Goal: Information Seeking & Learning: Check status

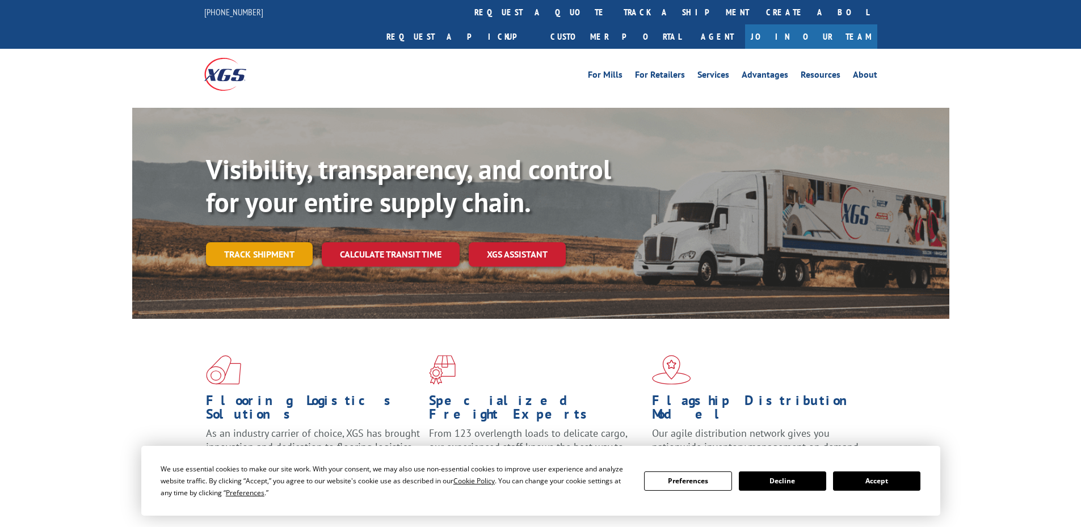
click at [268, 242] on link "Track shipment" at bounding box center [259, 254] width 107 height 24
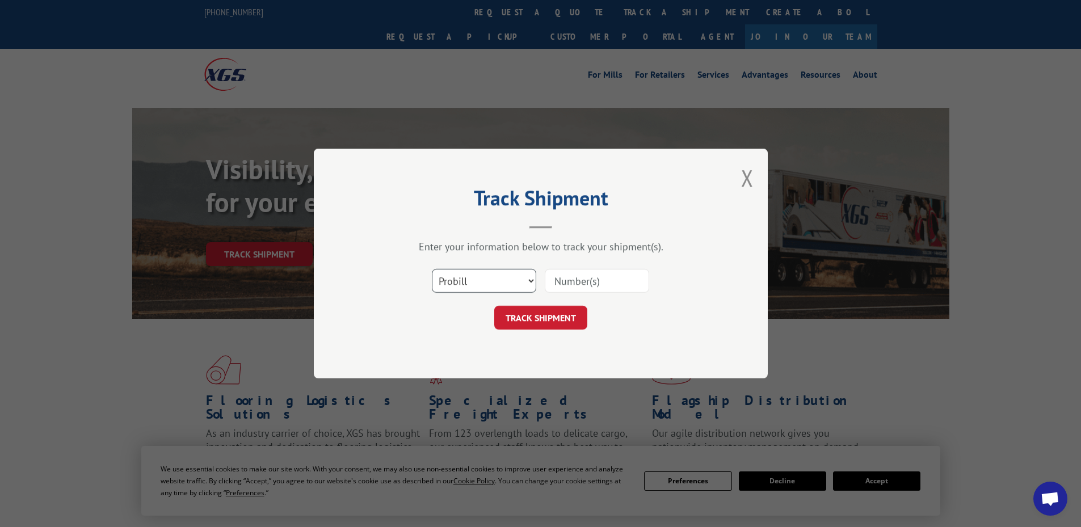
click at [525, 276] on select "Select category... Probill BOL PO" at bounding box center [484, 281] width 104 height 24
click at [496, 367] on div "Track Shipment Enter your information below to track your shipment(s). Select c…" at bounding box center [541, 264] width 454 height 230
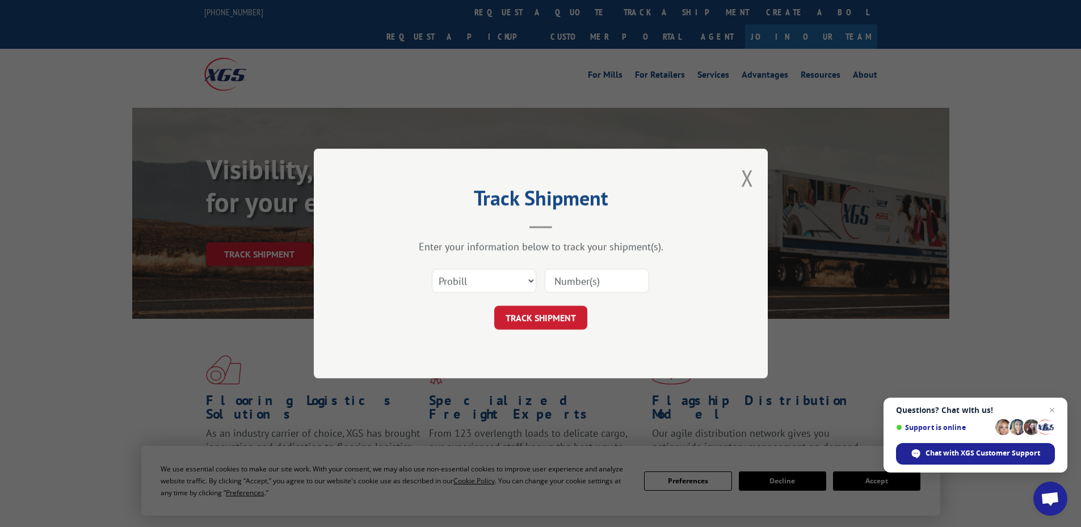
drag, startPoint x: 510, startPoint y: 261, endPoint x: 505, endPoint y: 283, distance: 22.7
click at [507, 276] on div "Enter your information below to track your shipment(s). Select category... Prob…" at bounding box center [540, 285] width 340 height 90
click at [505, 283] on select "Select category... Probill BOL PO" at bounding box center [484, 281] width 104 height 24
select select "po"
click at [432, 269] on select "Select category... Probill BOL PO" at bounding box center [484, 281] width 104 height 24
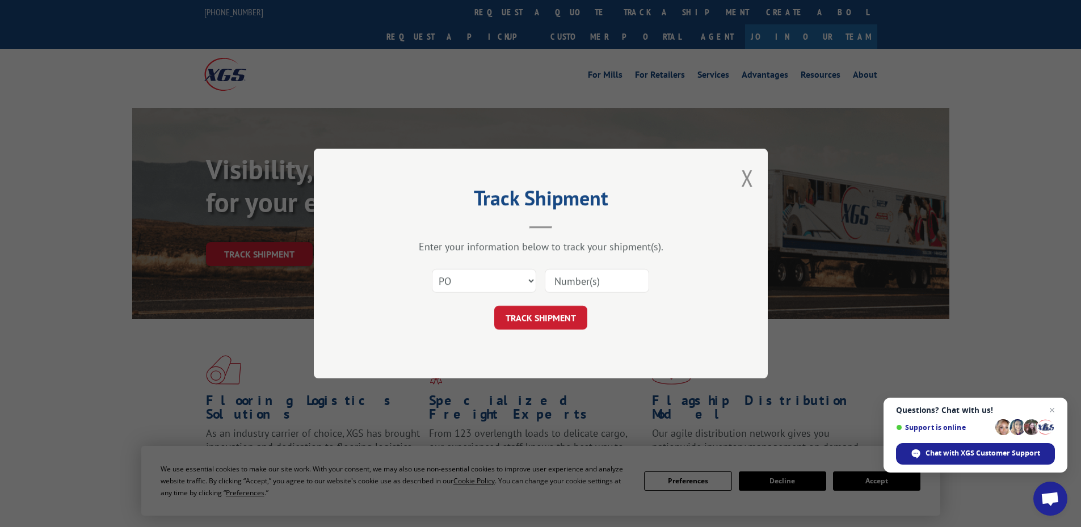
click at [583, 282] on input at bounding box center [597, 281] width 104 height 24
type input "14545458"
click button "TRACK SHIPMENT" at bounding box center [540, 318] width 93 height 24
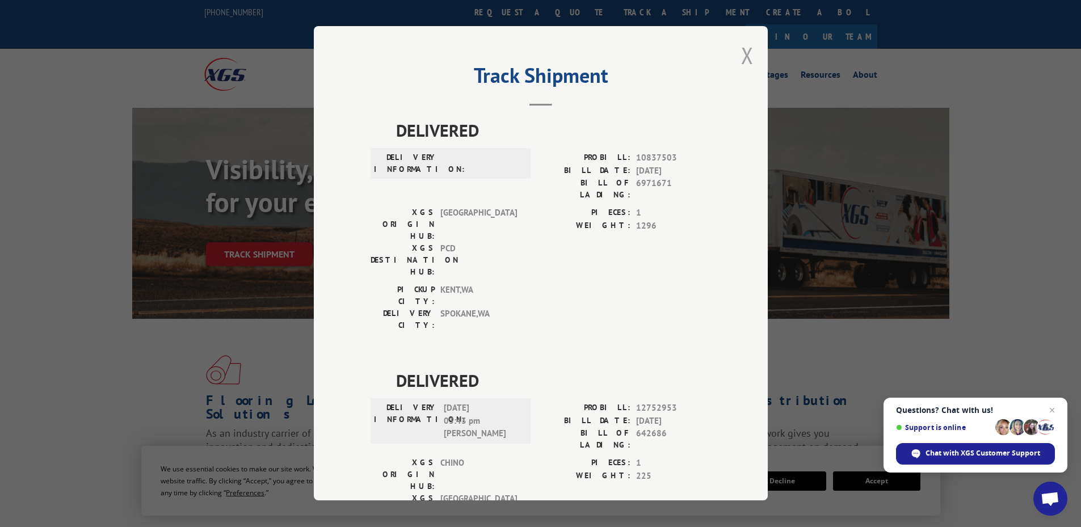
click at [741, 58] on button "Close modal" at bounding box center [747, 55] width 12 height 30
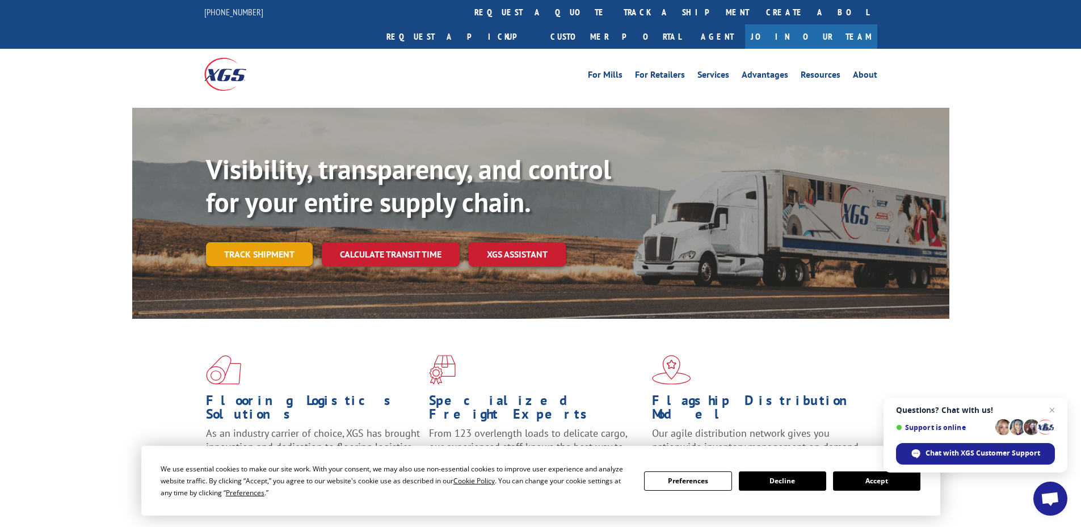
click at [264, 242] on link "Track shipment" at bounding box center [259, 254] width 107 height 24
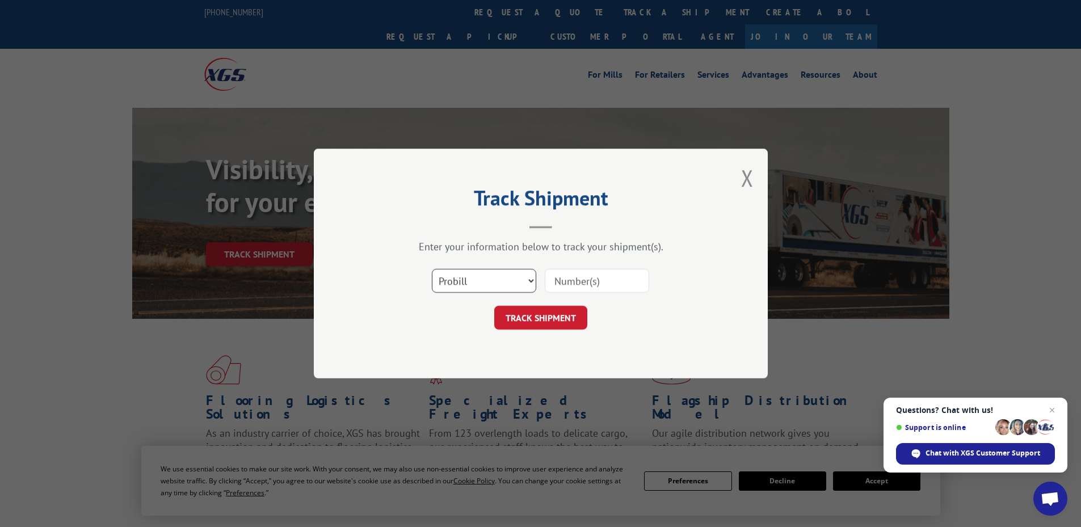
click at [468, 284] on select "Select category... Probill BOL PO" at bounding box center [484, 281] width 104 height 24
select select "po"
click at [432, 269] on select "Select category... Probill BOL PO" at bounding box center [484, 281] width 104 height 24
click at [618, 274] on input at bounding box center [597, 281] width 104 height 24
type input "14545596"
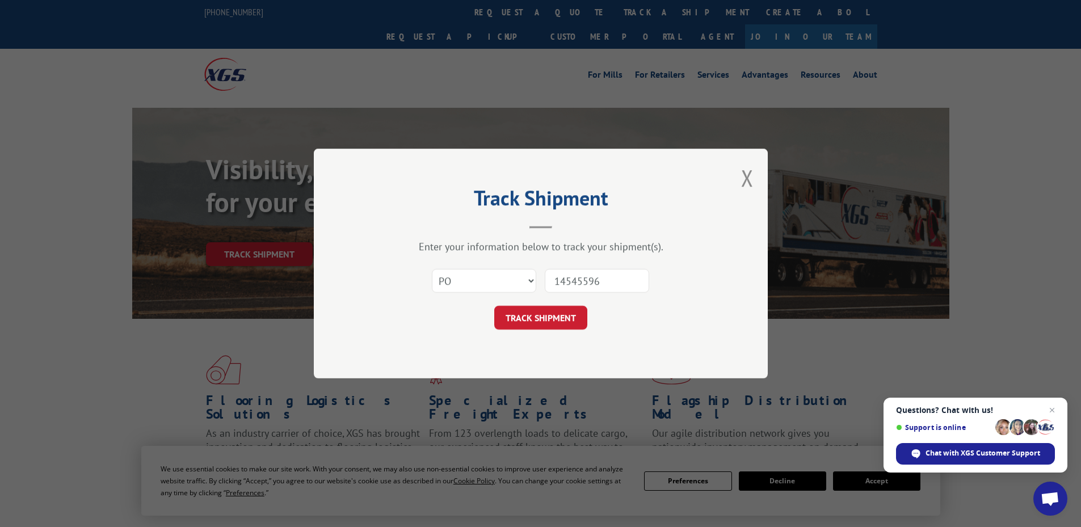
click at [494, 306] on button "TRACK SHIPMENT" at bounding box center [540, 318] width 93 height 24
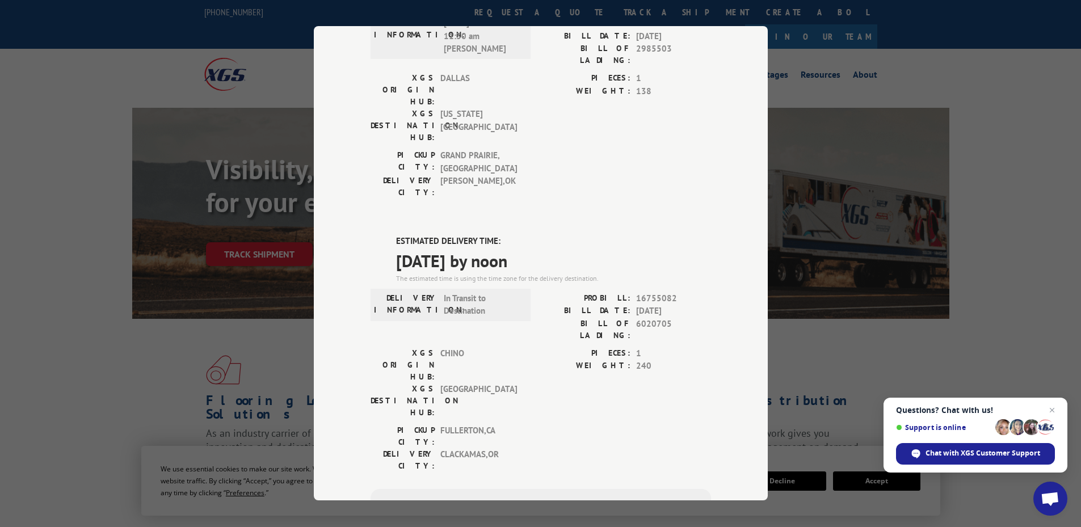
scroll to position [222, 0]
